Goal: Task Accomplishment & Management: Use online tool/utility

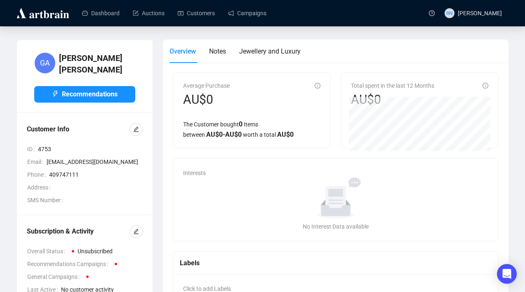
click at [44, 14] on img at bounding box center [42, 13] width 55 height 13
click at [53, 14] on img at bounding box center [42, 13] width 55 height 13
click at [236, 12] on link "Campaigns" at bounding box center [247, 12] width 38 height 21
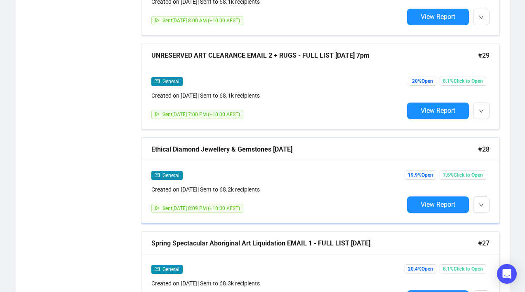
scroll to position [1460, 0]
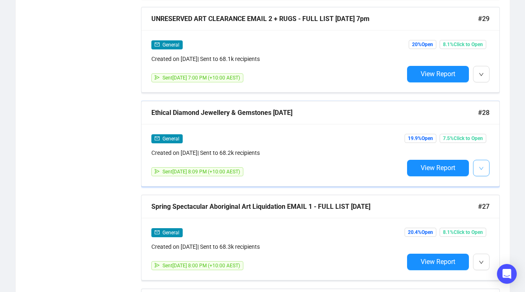
click at [481, 167] on icon "down" at bounding box center [481, 168] width 5 height 5
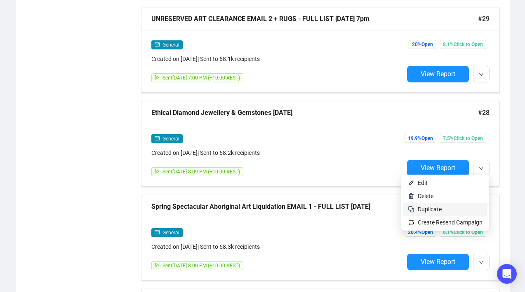
click at [469, 210] on span "Duplicate" at bounding box center [450, 209] width 65 height 9
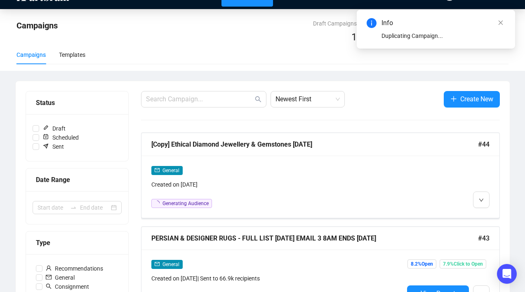
scroll to position [0, 0]
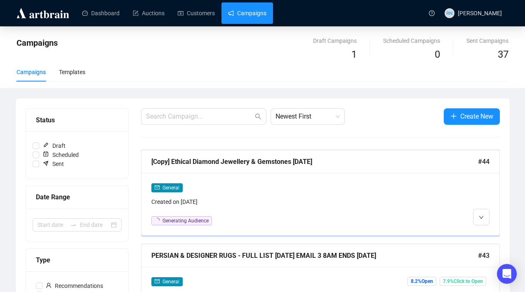
click at [229, 203] on div "Created on [DATE]" at bounding box center [277, 202] width 252 height 9
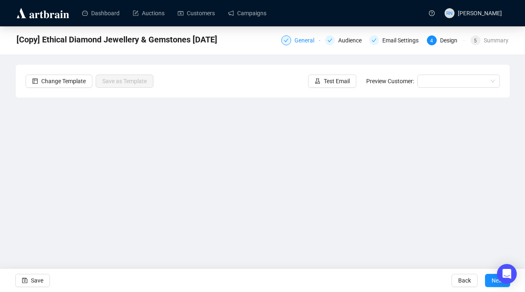
click at [297, 41] on div "General" at bounding box center [307, 40] width 25 height 10
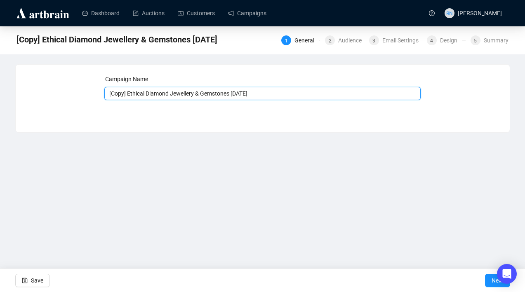
drag, startPoint x: 130, startPoint y: 94, endPoint x: 105, endPoint y: 94, distance: 24.3
click at [105, 94] on input "[Copy] Ethical Diamond Jewellery & Gemstones [DATE]" at bounding box center [262, 93] width 316 height 13
drag, startPoint x: 155, startPoint y: 94, endPoint x: 91, endPoint y: 90, distance: 63.7
click at [91, 90] on div "Campaign Name Ethical Diamond Jewellery & Gemstones [DATE] Save Next" at bounding box center [263, 92] width 474 height 35
click at [133, 94] on input "Luxury FIne Jewellery & Gemstones [DATE]" at bounding box center [262, 93] width 316 height 13
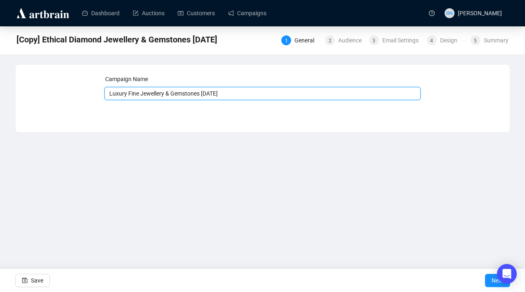
click at [169, 95] on input "Luxury Fine Jewellery & Gemstones [DATE]" at bounding box center [262, 93] width 316 height 13
click at [175, 94] on input "Luxury Fine Jewellery & Gemstones [DATE]" at bounding box center [262, 93] width 316 height 13
click at [176, 94] on input "Luxury Fine Jewellery & Gemstones [DATE]" at bounding box center [262, 93] width 316 height 13
click at [219, 94] on input "Luxury Fine Jewellery & Designer Bags [DATE]" at bounding box center [262, 93] width 316 height 13
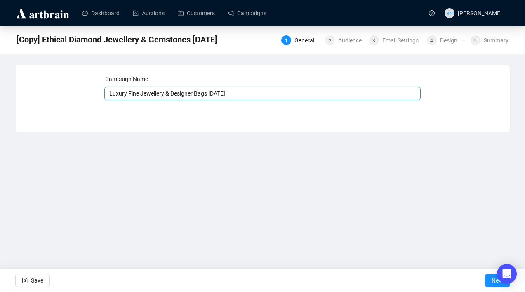
click at [211, 94] on input "Luxury Fine Jewellery & Designer Bags [DATE]" at bounding box center [262, 93] width 316 height 13
drag, startPoint x: 260, startPoint y: 93, endPoint x: 298, endPoint y: 93, distance: 38.0
click at [298, 93] on input "Luxury Fine Jewellery & Designer Bags - Email 1 [DATE] [DATE]" at bounding box center [262, 93] width 316 height 13
click at [211, 93] on input "Luxury Fine Jewellery & Designer Bags - Email 1 [DATE]" at bounding box center [262, 93] width 316 height 13
paste input "[DATE]"
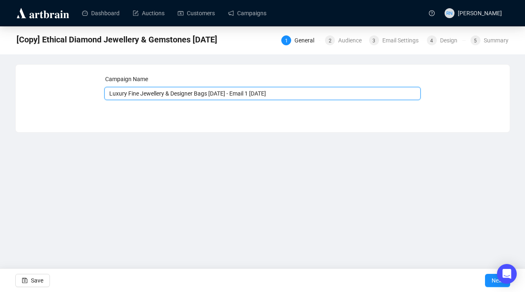
click at [286, 97] on input "Luxury Fine Jewellery & Designer Bags [DATE] - Email 1 [DATE]" at bounding box center [262, 93] width 316 height 13
type input "Luxury Fine Jewellery & Designer Bags [DATE] - Email 1 [DATE] 3pm"
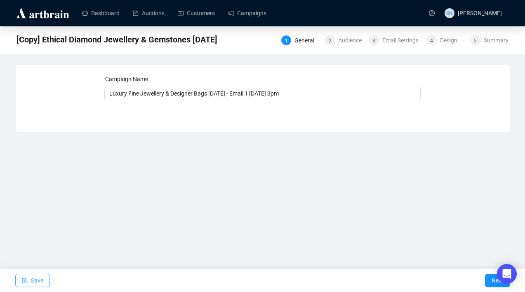
click at [39, 277] on span "Save" at bounding box center [37, 280] width 12 height 23
click at [42, 276] on span "Save" at bounding box center [37, 280] width 12 height 23
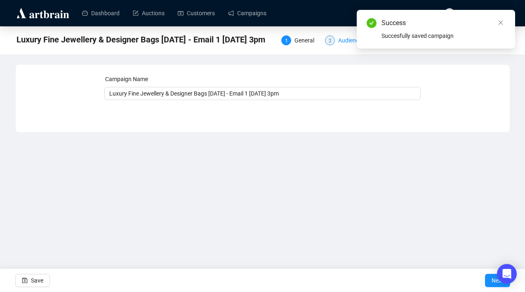
click at [338, 44] on div "Audience" at bounding box center [352, 40] width 28 height 10
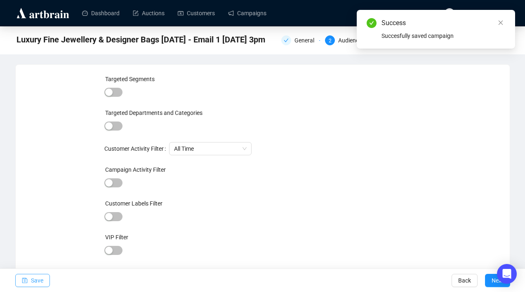
click at [23, 281] on icon "save" at bounding box center [25, 281] width 6 height 6
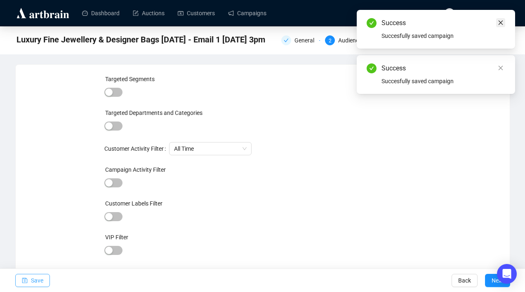
click at [499, 24] on icon "close" at bounding box center [501, 23] width 5 height 5
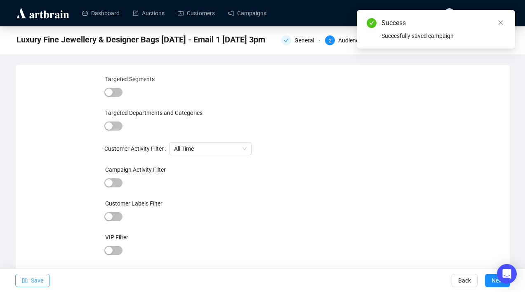
click at [499, 24] on icon "close" at bounding box center [501, 23] width 6 height 6
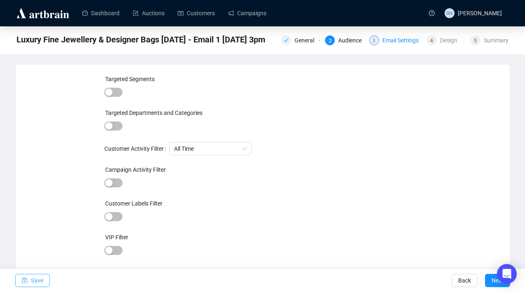
click at [386, 37] on div "Email Settings" at bounding box center [402, 40] width 41 height 10
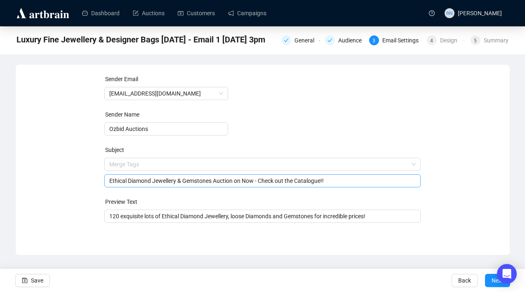
click at [217, 167] on span "Merge Tags Ethical Diamond Jewellery & Gemstones Auction on Now - Check out the…" at bounding box center [262, 172] width 316 height 23
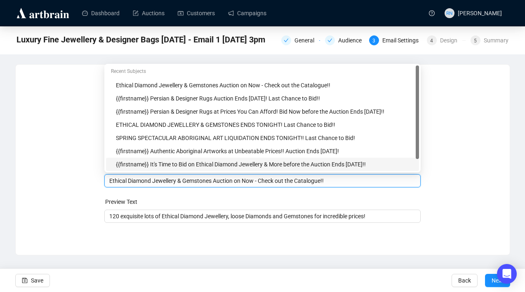
drag, startPoint x: 237, startPoint y: 182, endPoint x: 107, endPoint y: 180, distance: 129.9
click at [107, 180] on div "Ethical Diamond Jewellery & Gemstones Auction on Now - Check out the Catalogue!!" at bounding box center [262, 180] width 316 height 13
click at [267, 183] on input "Luxury Fine Jewellery & Designer Bags Auction on Now - Check out the Catalogue!!" at bounding box center [262, 181] width 306 height 9
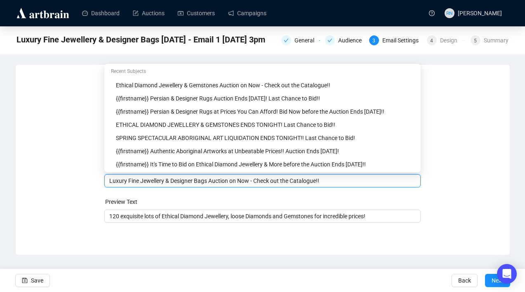
drag, startPoint x: 290, startPoint y: 182, endPoint x: 262, endPoint y: 181, distance: 27.7
click at [262, 181] on input "Luxury Fine Jewellery & Designer Bags Auction on Now - Check out the Catalogue!!" at bounding box center [262, 181] width 306 height 9
click at [108, 182] on div "Luxury Fine Jewellery & Designer Bags Auction on Now - View the Catalogue!!" at bounding box center [262, 180] width 316 height 13
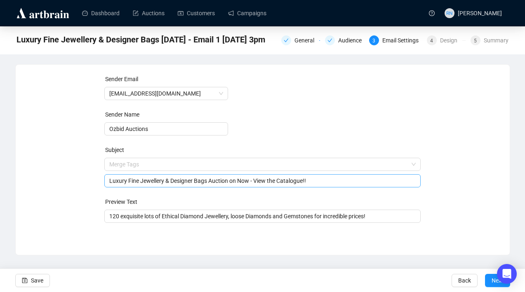
click at [328, 182] on input "Luxury Fine Jewellery & Designer Bags Auction on Now - View the Catalogue!!" at bounding box center [262, 181] width 306 height 9
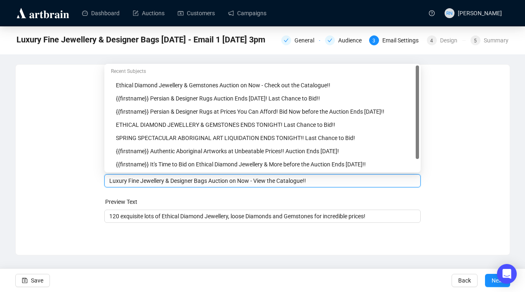
click at [323, 165] on div "{{firstname}} It's Time to Bid on Ethical Diamond Jewellery & More before the A…" at bounding box center [265, 164] width 298 height 9
type input "{{firstname}} It's Time to Bid on Ethical Diamond Jewellery & More before the A…"
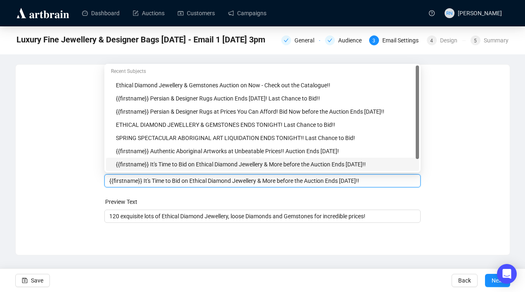
drag, startPoint x: 408, startPoint y: 183, endPoint x: 4, endPoint y: 182, distance: 404.7
click at [4, 182] on div "Luxury Fine Jewellery & Designer Bags [DATE] - Email 1 [DATE] 3pm General Audie…" at bounding box center [262, 140] width 525 height 229
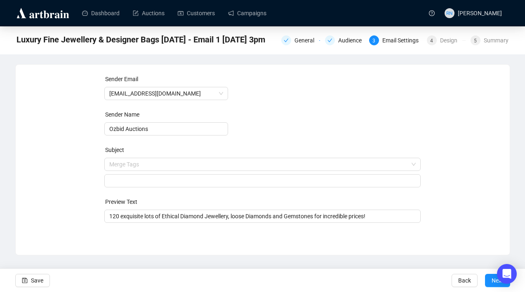
click at [66, 175] on div "Sender Email [EMAIL_ADDRESS][DOMAIN_NAME] Sender Name Ozbid Auctions Subject Me…" at bounding box center [263, 154] width 474 height 158
click at [126, 157] on div "Subject" at bounding box center [262, 152] width 316 height 12
click at [127, 165] on input "search" at bounding box center [258, 164] width 299 height 12
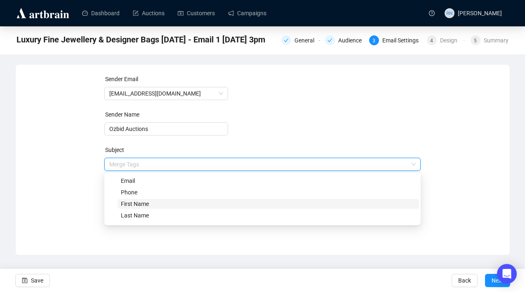
click at [128, 205] on span "First Name" at bounding box center [135, 204] width 28 height 7
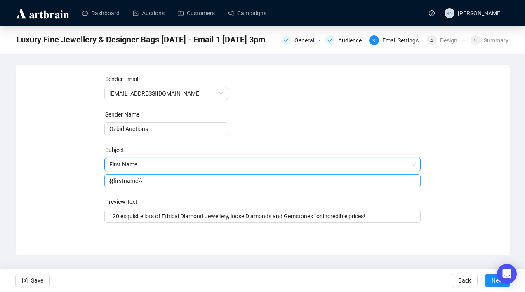
click at [169, 182] on input "{{firstname}}" at bounding box center [262, 181] width 306 height 9
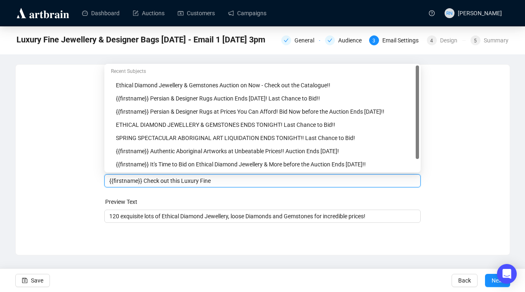
click at [178, 182] on input "{{firstname}} Check out this Luxury Fine" at bounding box center [262, 181] width 306 height 9
click at [229, 182] on input "{{firstname}} Check out our Luxury Fine" at bounding box center [262, 181] width 306 height 9
type input "{{firstname}} Check out our Luxury Fine Jewellery & Designer Bags Auction on No…"
click at [68, 212] on div "Sender Email [EMAIL_ADDRESS][DOMAIN_NAME] Sender Name Ozbid Auctions Subject Fi…" at bounding box center [263, 154] width 474 height 158
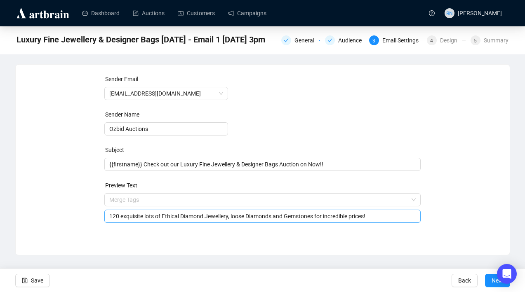
click at [135, 220] on input "120 exquisite lots of Ethical Diamond Jewellery, loose Diamonds and Gemstones f…" at bounding box center [262, 216] width 306 height 9
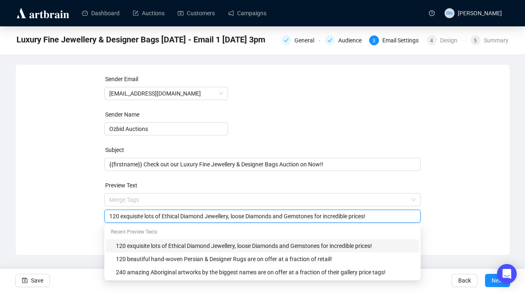
click at [112, 217] on input "120 exquisite lots of Ethical Diamond Jewellery, loose Diamonds and Gemstones f…" at bounding box center [262, 216] width 306 height 9
click at [132, 217] on input "180 exquisite lots of Ethical Diamond Jewellery, loose Diamonds and Gemstones f…" at bounding box center [262, 216] width 306 height 9
drag, startPoint x: 145, startPoint y: 216, endPoint x: 205, endPoint y: 217, distance: 60.2
click at [205, 217] on input "180 beautiful lots of Ethical Diamond Jewellery, loose Diamonds and Gemstones f…" at bounding box center [262, 216] width 306 height 9
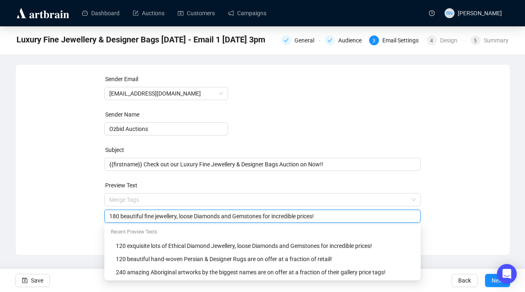
drag, startPoint x: 179, startPoint y: 219, endPoint x: 331, endPoint y: 220, distance: 151.8
click at [331, 220] on input "180 beautiful fine jewellery, loose Diamonds and Gemstones for incredible price…" at bounding box center [262, 216] width 306 height 9
type input "180 beautiful fine jewellery pieces and stunning designer bags are on offer at …"
click at [75, 236] on div "Sender Email [EMAIL_ADDRESS][DOMAIN_NAME] Sender Name Ozbid Auctions Subject {{…" at bounding box center [263, 154] width 494 height 178
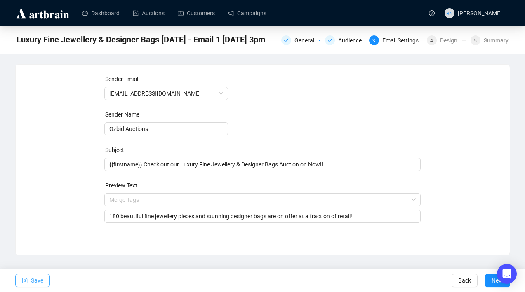
click at [36, 285] on span "Save" at bounding box center [37, 280] width 12 height 23
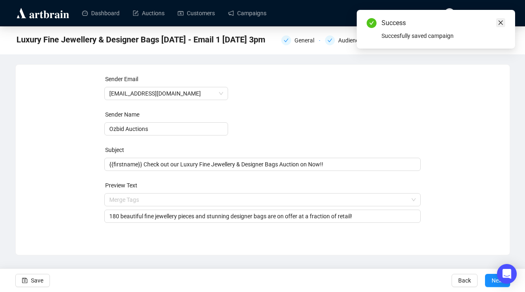
click at [501, 20] on icon "close" at bounding box center [501, 23] width 6 height 6
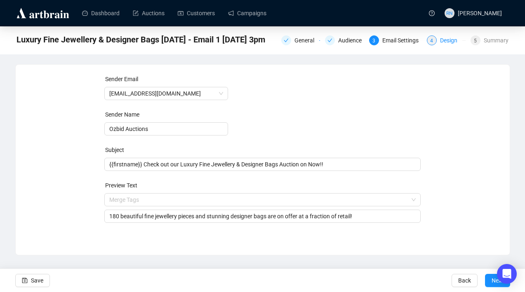
click at [440, 42] on div "Design" at bounding box center [451, 40] width 22 height 10
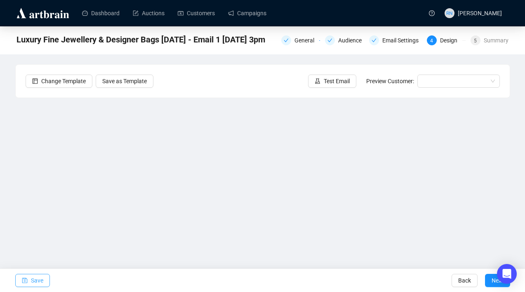
click at [38, 281] on span "Save" at bounding box center [37, 280] width 12 height 23
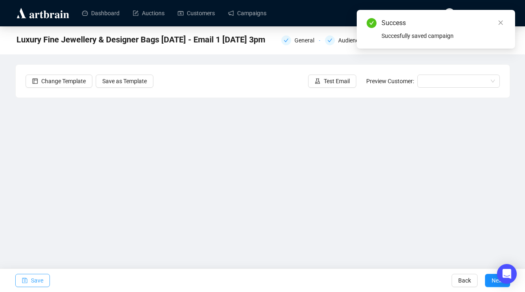
click at [41, 278] on span "Save" at bounding box center [37, 280] width 12 height 23
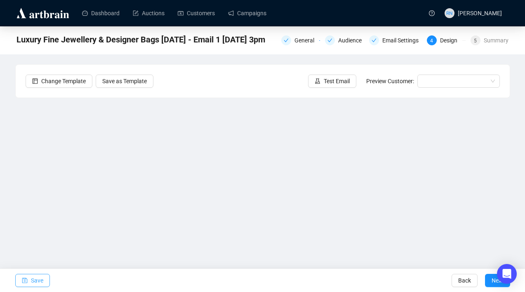
click at [34, 281] on span "Save" at bounding box center [37, 280] width 12 height 23
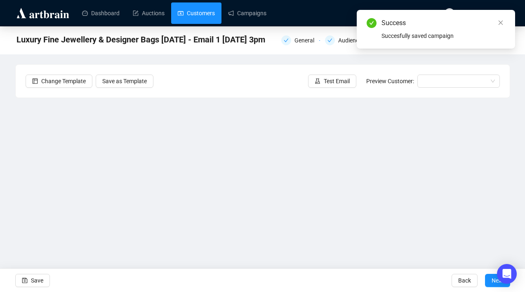
click at [193, 13] on link "Customers" at bounding box center [196, 12] width 37 height 21
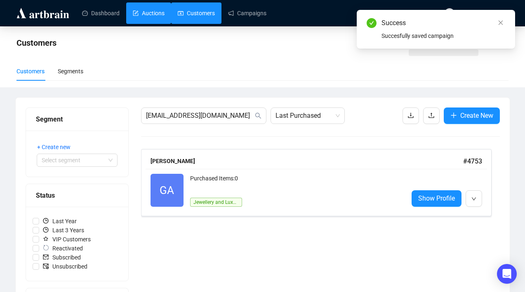
click at [147, 14] on link "Auctions" at bounding box center [149, 12] width 32 height 21
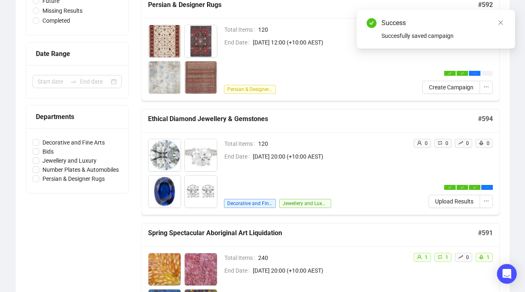
scroll to position [144, 0]
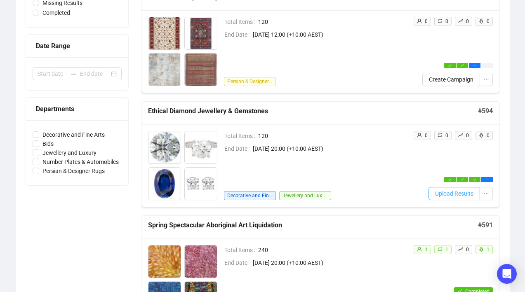
click at [471, 192] on span "Upload Results" at bounding box center [454, 193] width 38 height 9
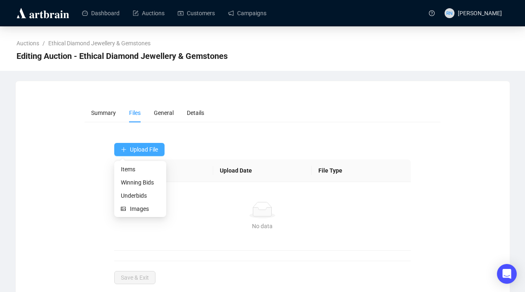
click at [140, 148] on span "Upload File" at bounding box center [144, 149] width 28 height 7
click at [137, 180] on span "Winning Bids" at bounding box center [140, 182] width 39 height 9
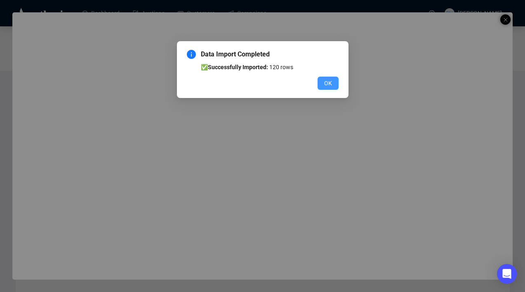
click at [324, 80] on span "OK" at bounding box center [328, 83] width 8 height 9
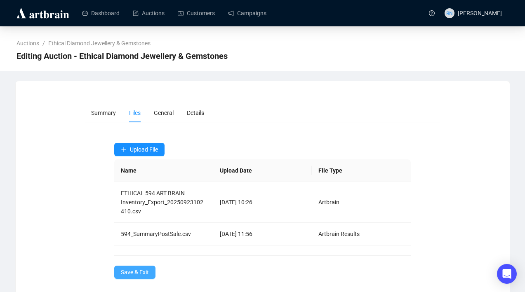
click at [141, 272] on span "Save & Exit" at bounding box center [135, 272] width 28 height 9
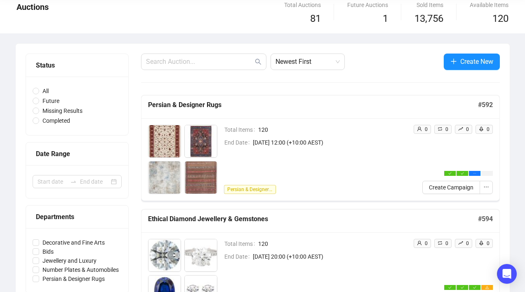
scroll to position [95, 0]
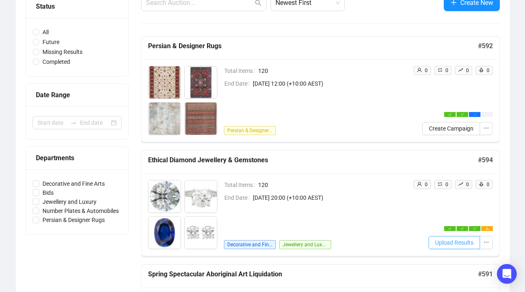
click at [457, 245] on span "Upload Results" at bounding box center [454, 242] width 38 height 9
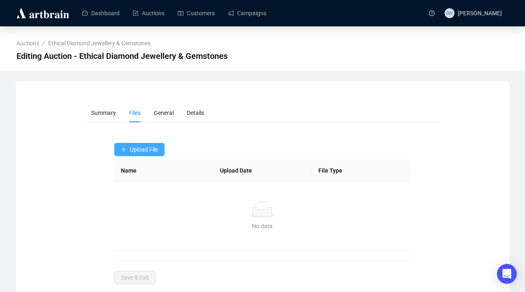
click at [149, 148] on span "Upload File" at bounding box center [144, 149] width 28 height 7
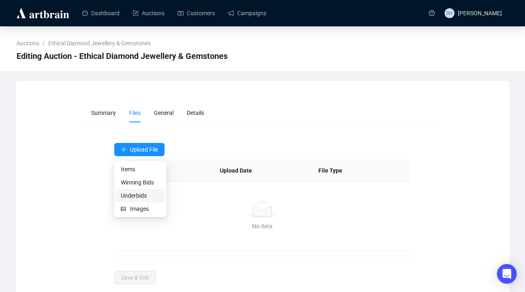
click at [150, 194] on span "Underbids" at bounding box center [140, 195] width 39 height 9
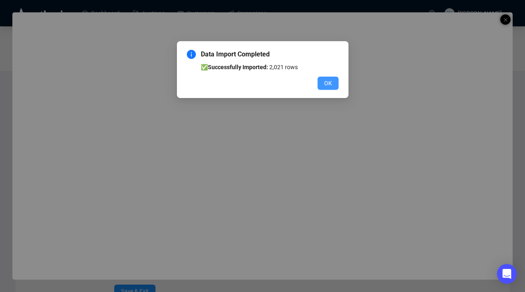
click at [331, 85] on span "OK" at bounding box center [328, 83] width 8 height 9
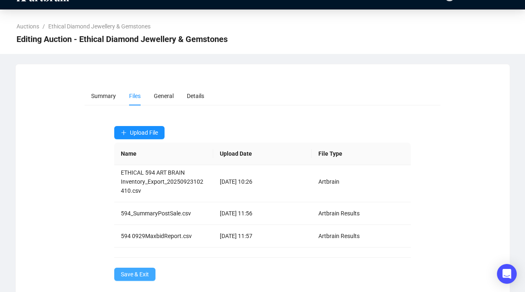
scroll to position [21, 0]
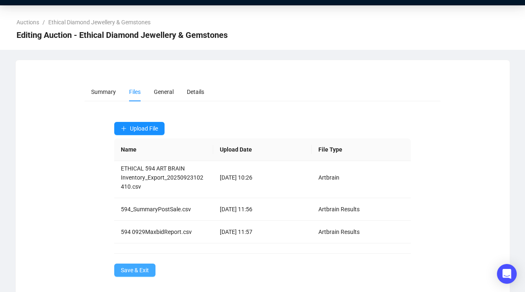
click at [131, 273] on span "Save & Exit" at bounding box center [135, 270] width 28 height 9
